Goal: Find specific page/section: Find specific page/section

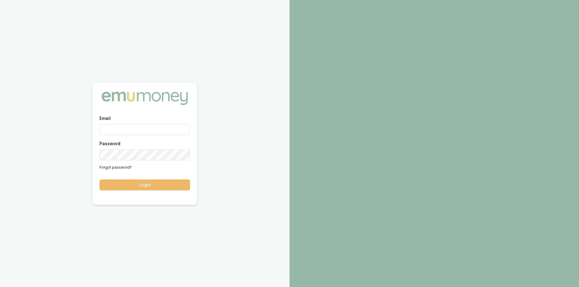
type input "steven.nguyen@emumoney.com.au"
click at [148, 189] on button "Login" at bounding box center [145, 185] width 90 height 11
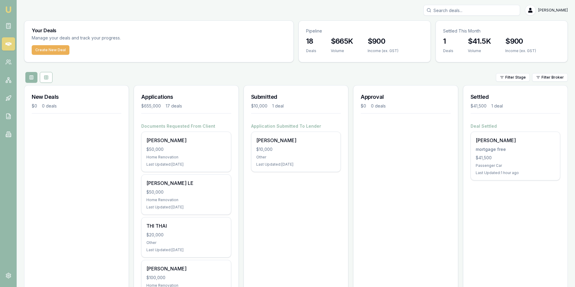
click at [444, 11] on input "Search deals" at bounding box center [471, 10] width 97 height 11
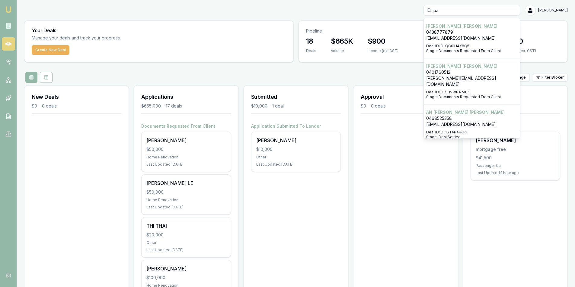
type input "p"
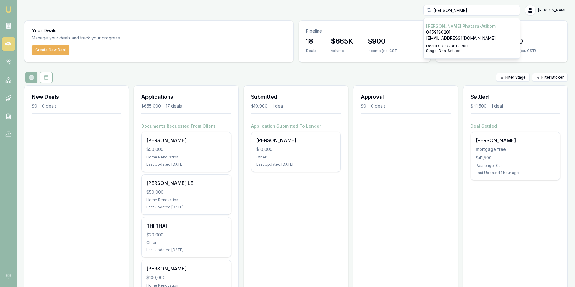
type input "[PERSON_NAME]"
click at [458, 30] on p "0459180201" at bounding box center [471, 32] width 91 height 6
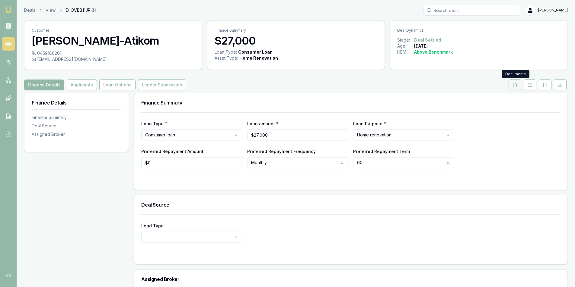
click at [515, 87] on icon at bounding box center [514, 85] width 3 height 4
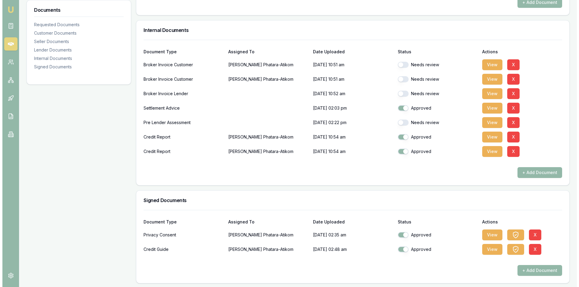
scroll to position [398, 0]
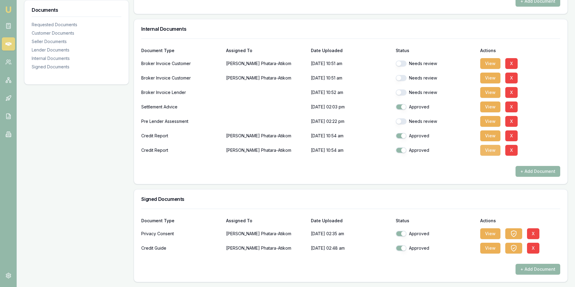
click at [489, 153] on button "View" at bounding box center [490, 150] width 20 height 11
